Goal: Find specific page/section: Find specific page/section

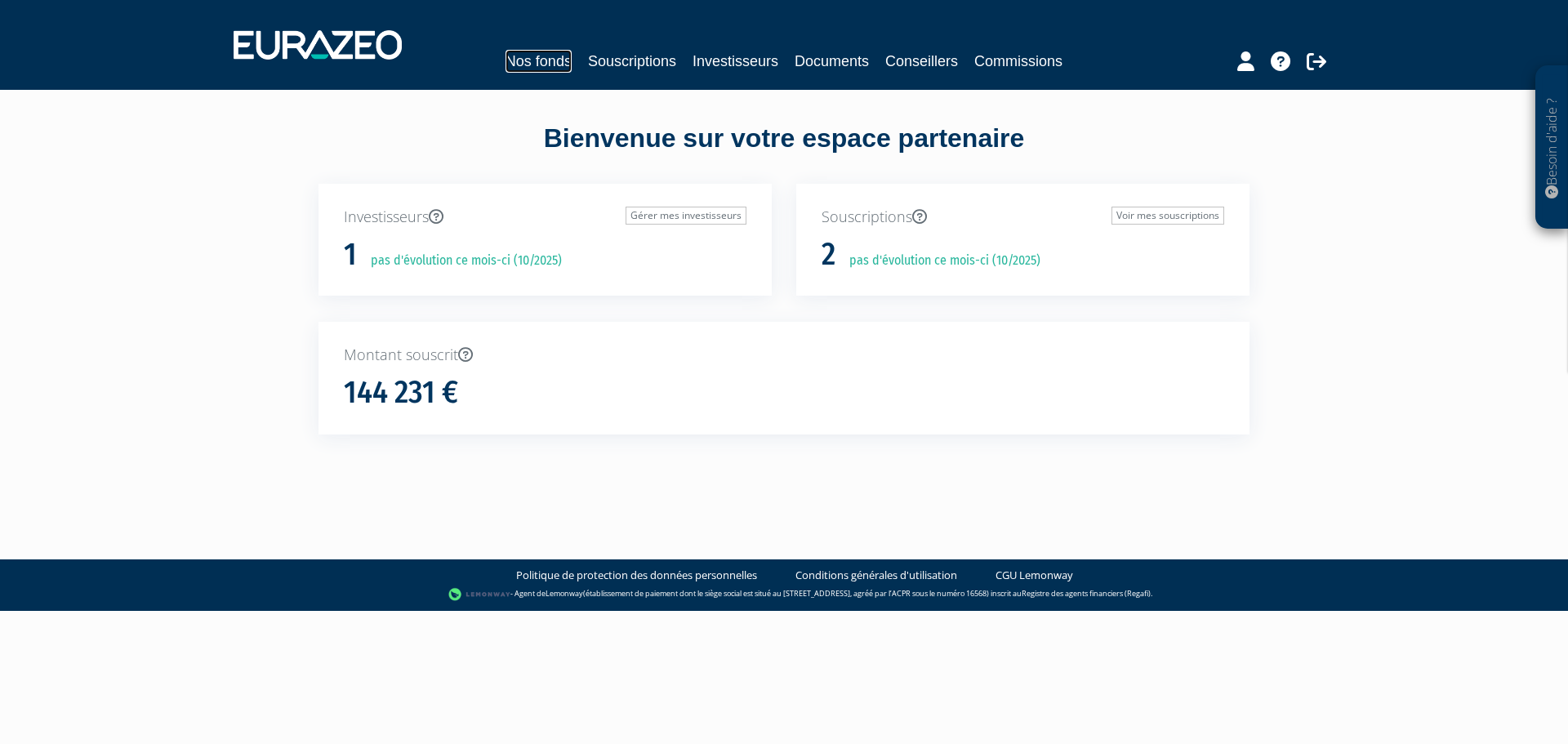
click at [535, 57] on link "Nos fonds" at bounding box center [538, 62] width 66 height 23
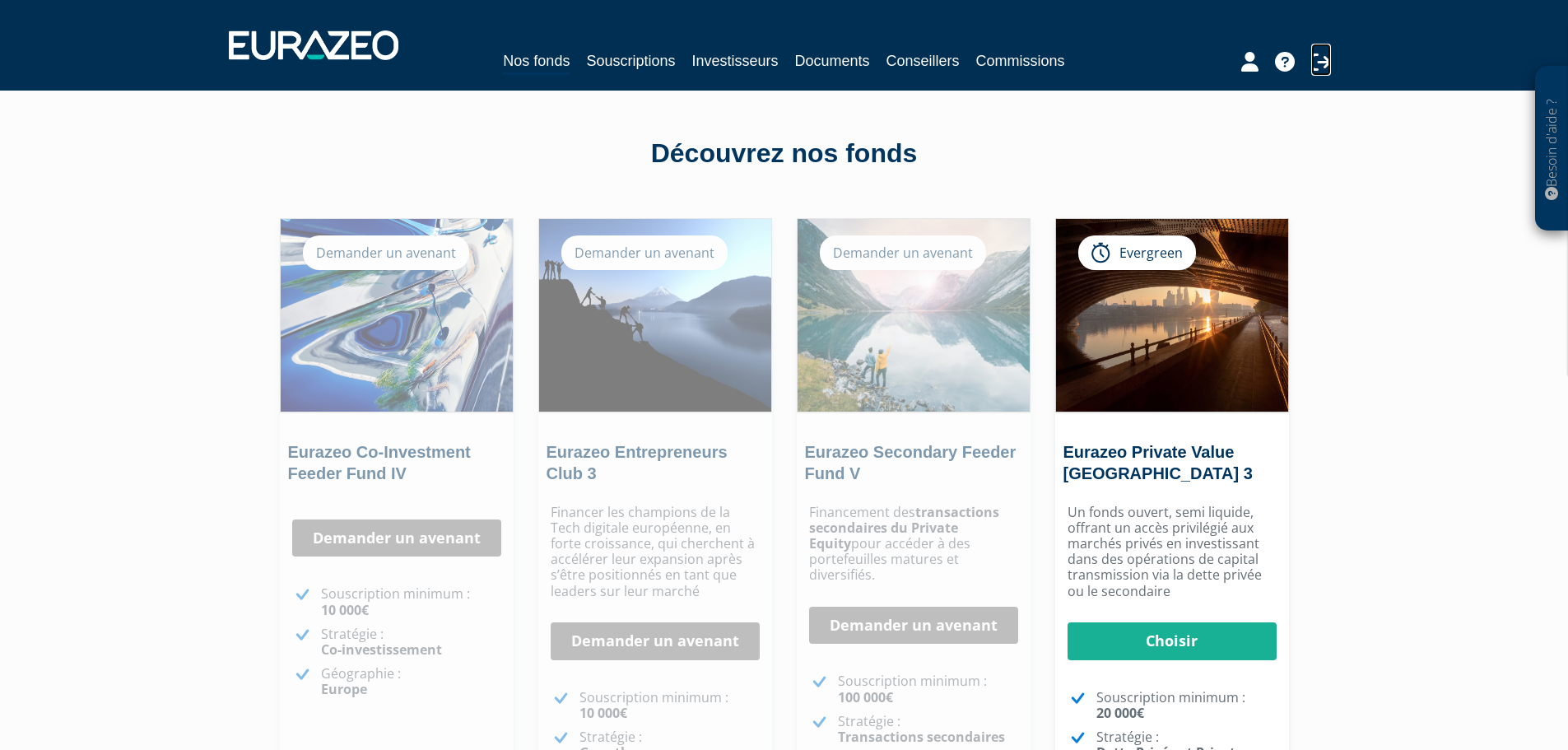
click at [1321, 66] on icon at bounding box center [1321, 61] width 19 height 19
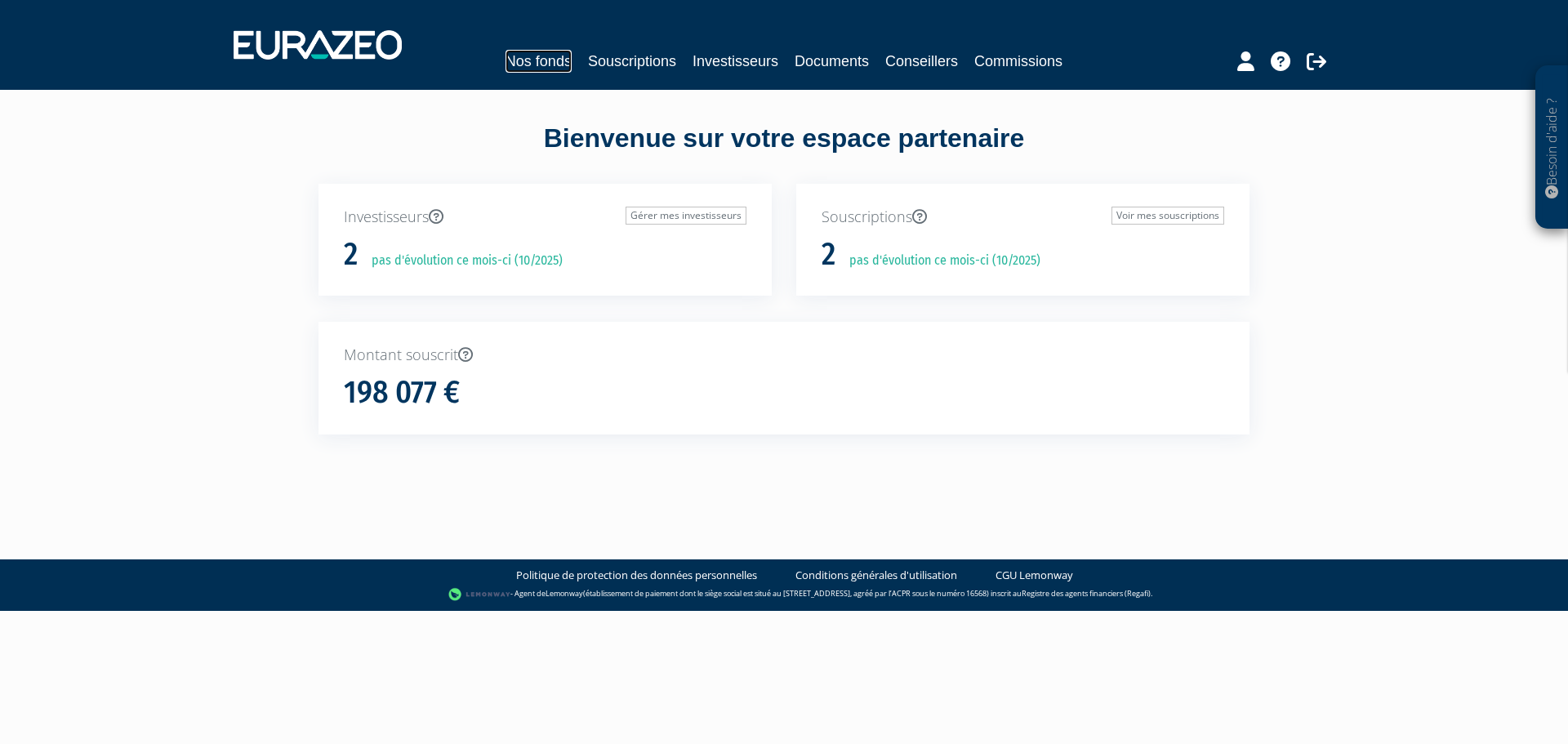
click at [538, 62] on link "Nos fonds" at bounding box center [538, 62] width 66 height 23
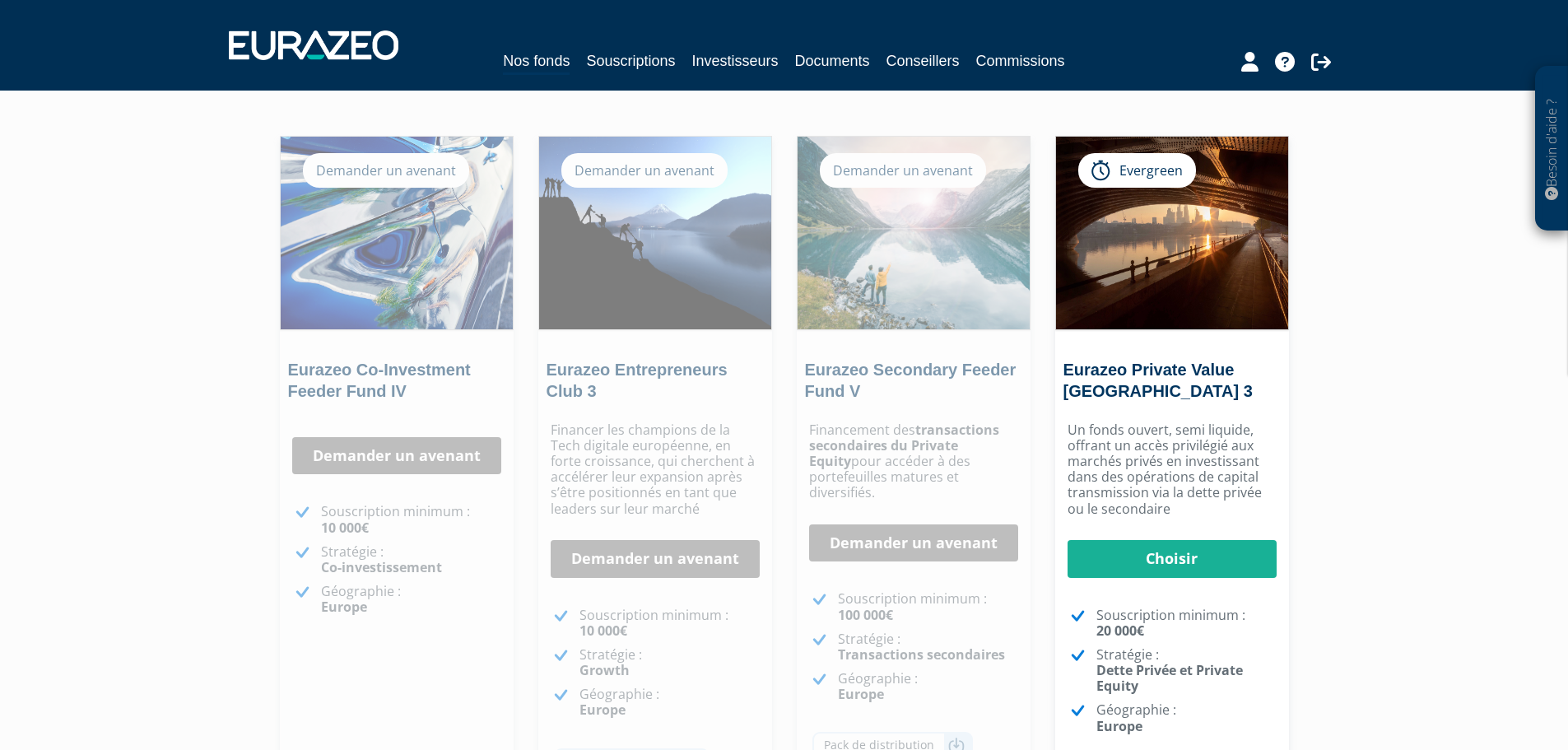
scroll to position [165, 0]
